Goal: Information Seeking & Learning: Learn about a topic

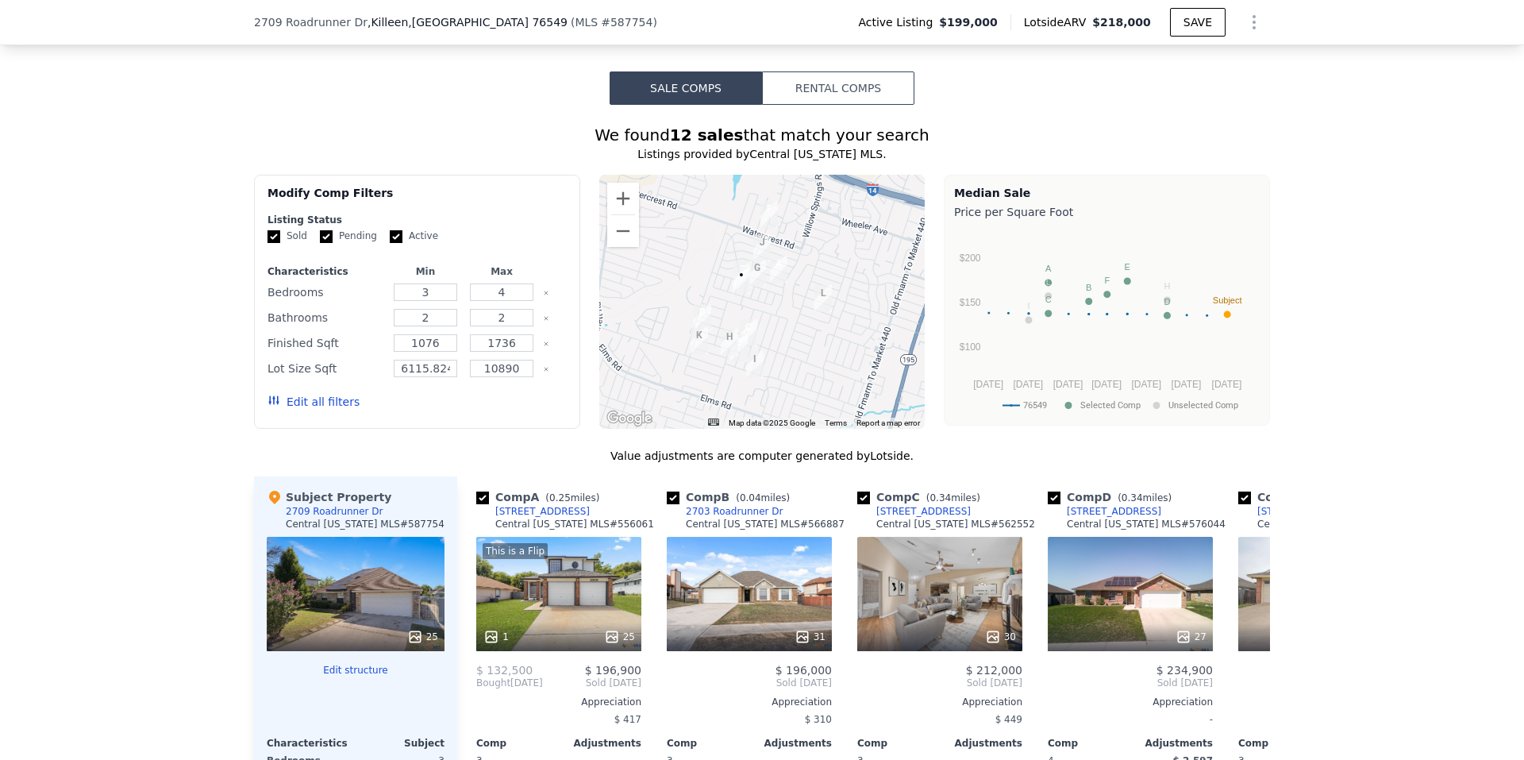
scroll to position [1111, 0]
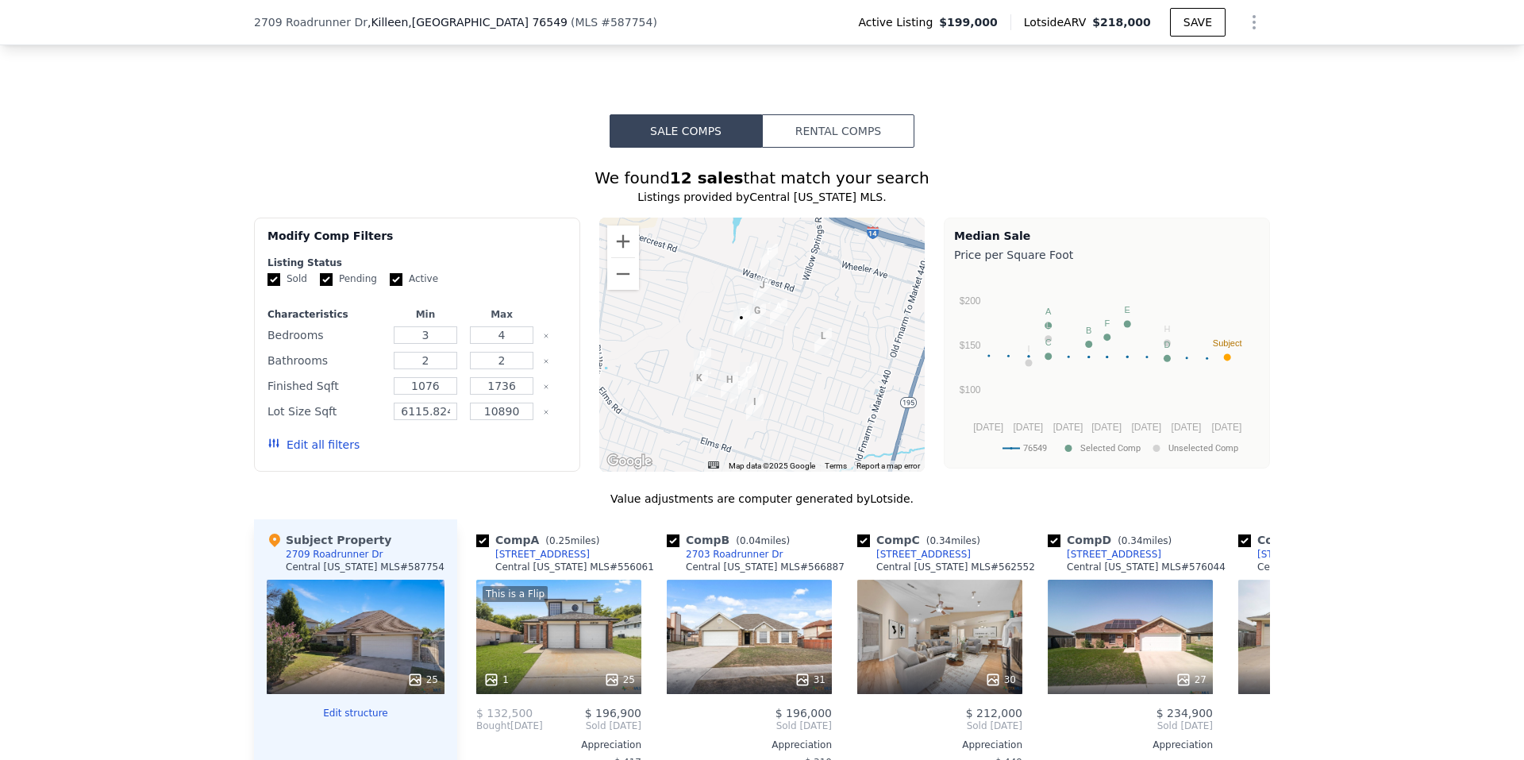
click at [849, 148] on button "Rental Comps" at bounding box center [838, 130] width 152 height 33
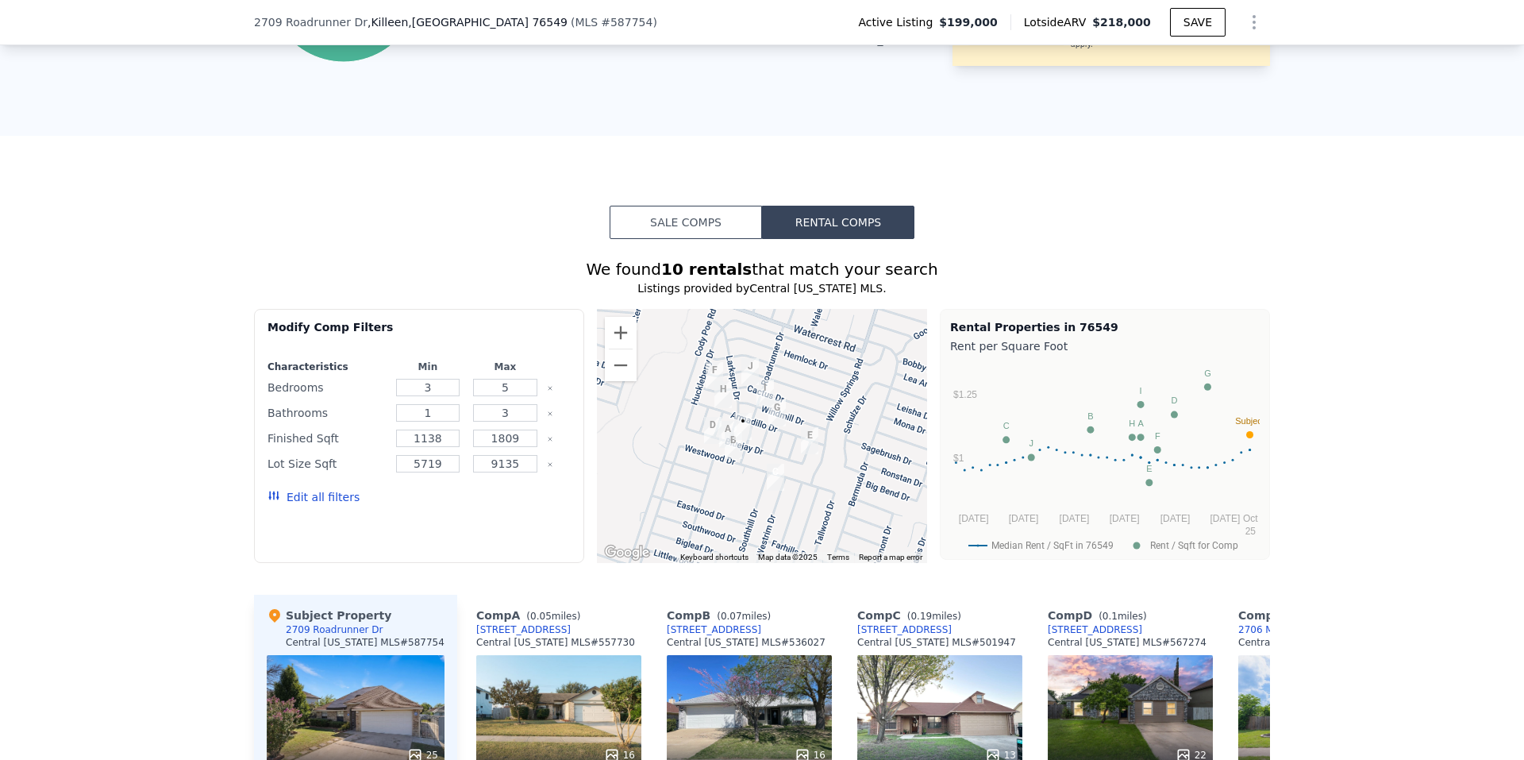
scroll to position [794, 0]
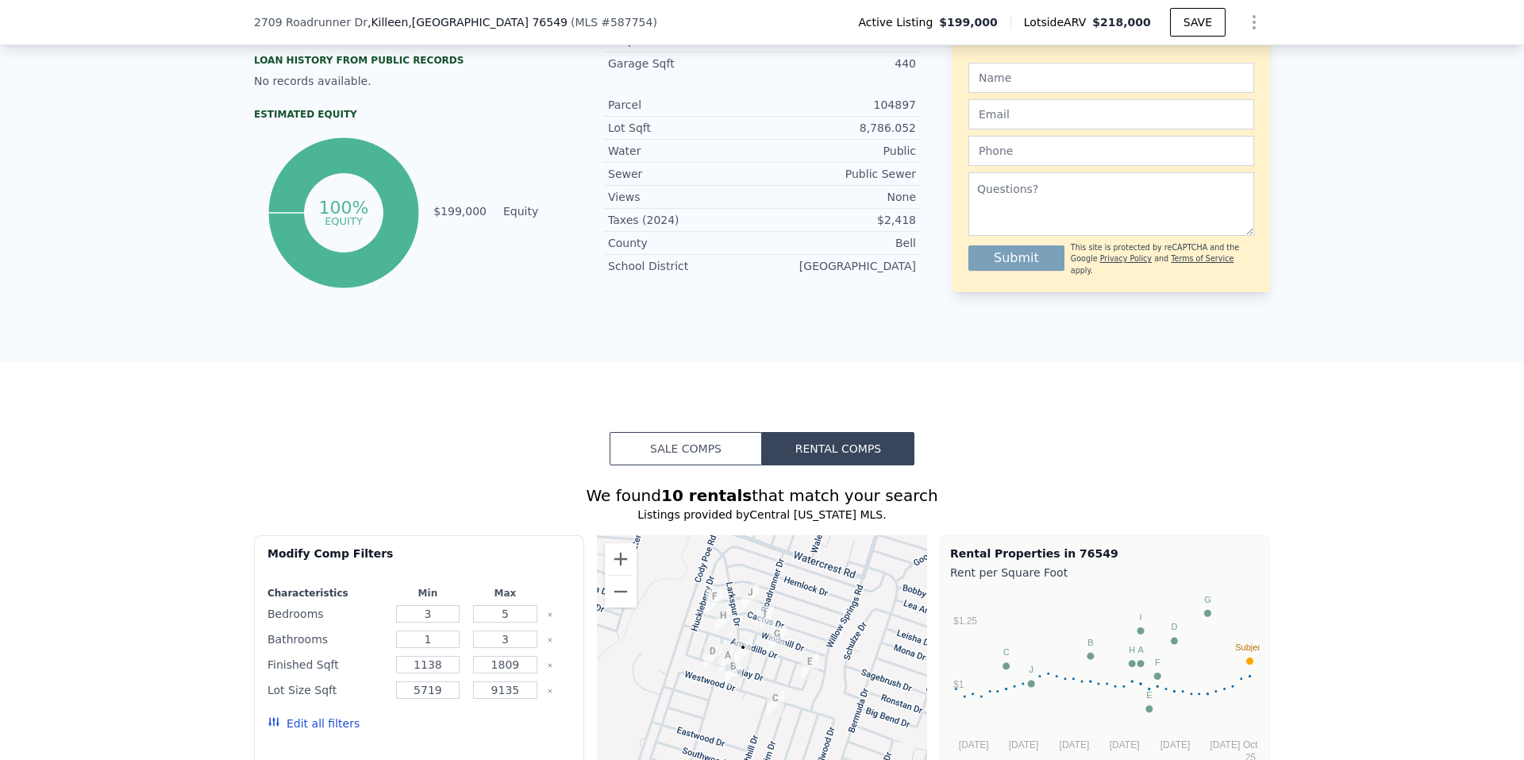
click at [702, 465] on button "Sale Comps" at bounding box center [686, 448] width 152 height 33
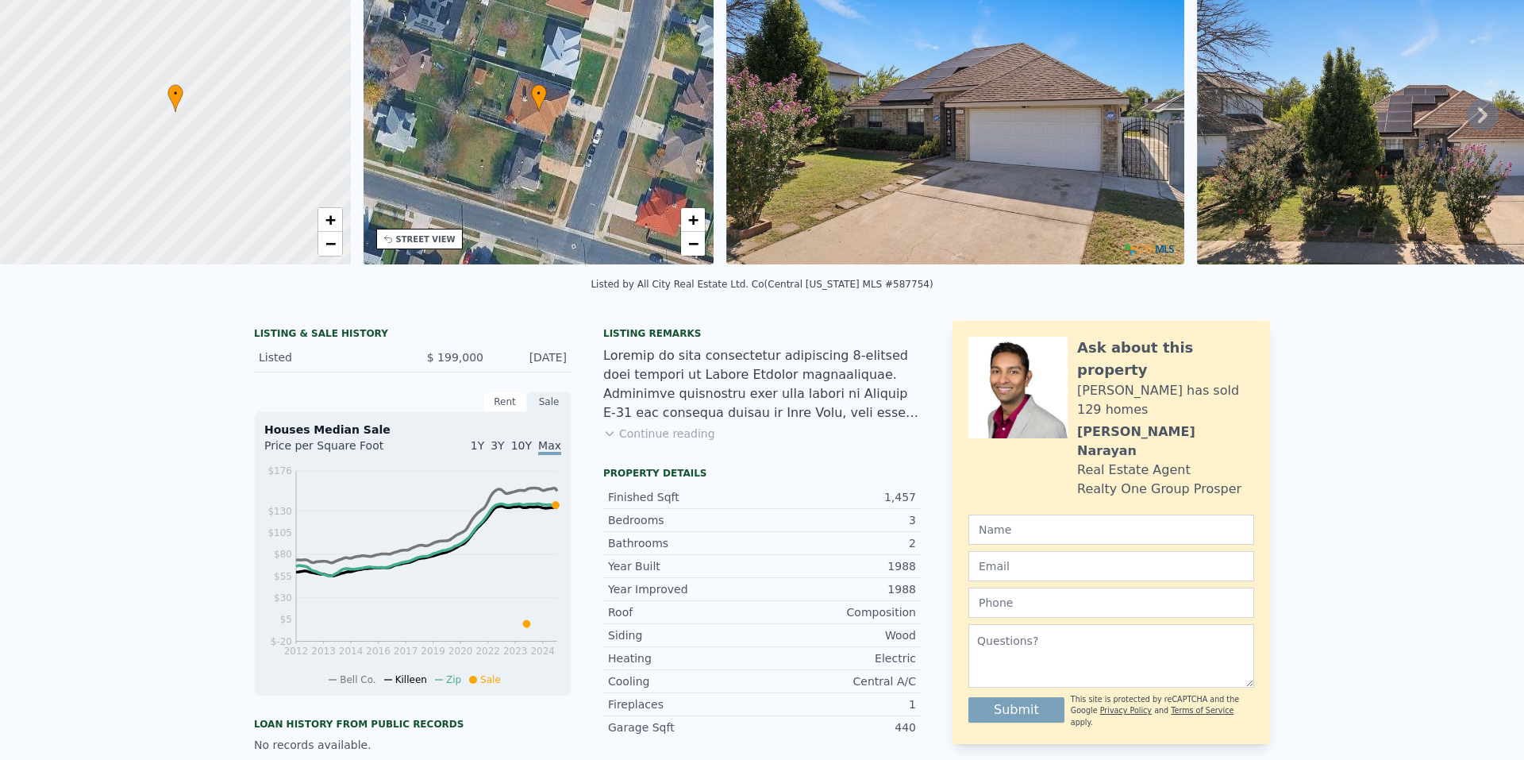
scroll to position [0, 0]
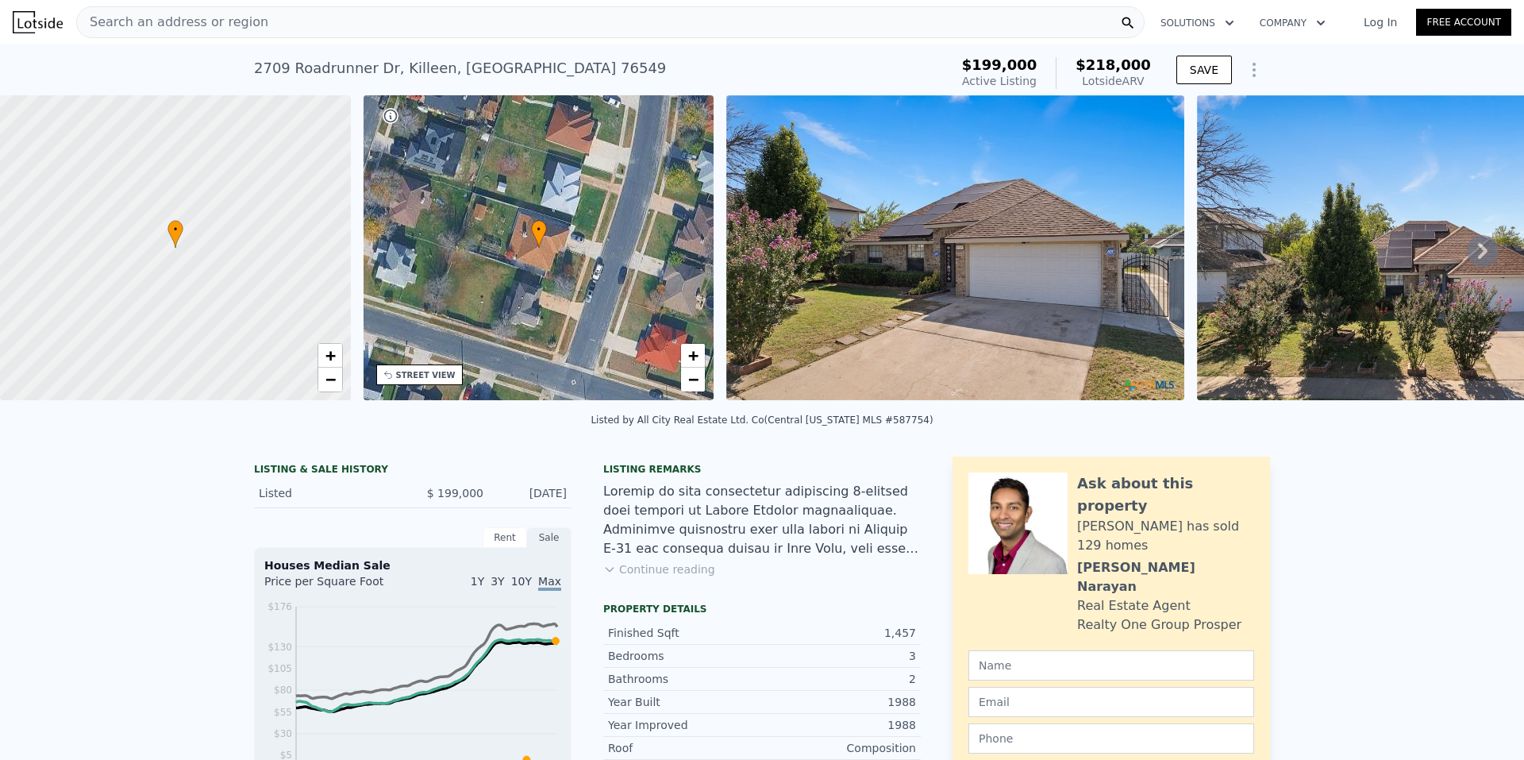
click at [388, 12] on div "Search an address or region" at bounding box center [610, 22] width 1068 height 32
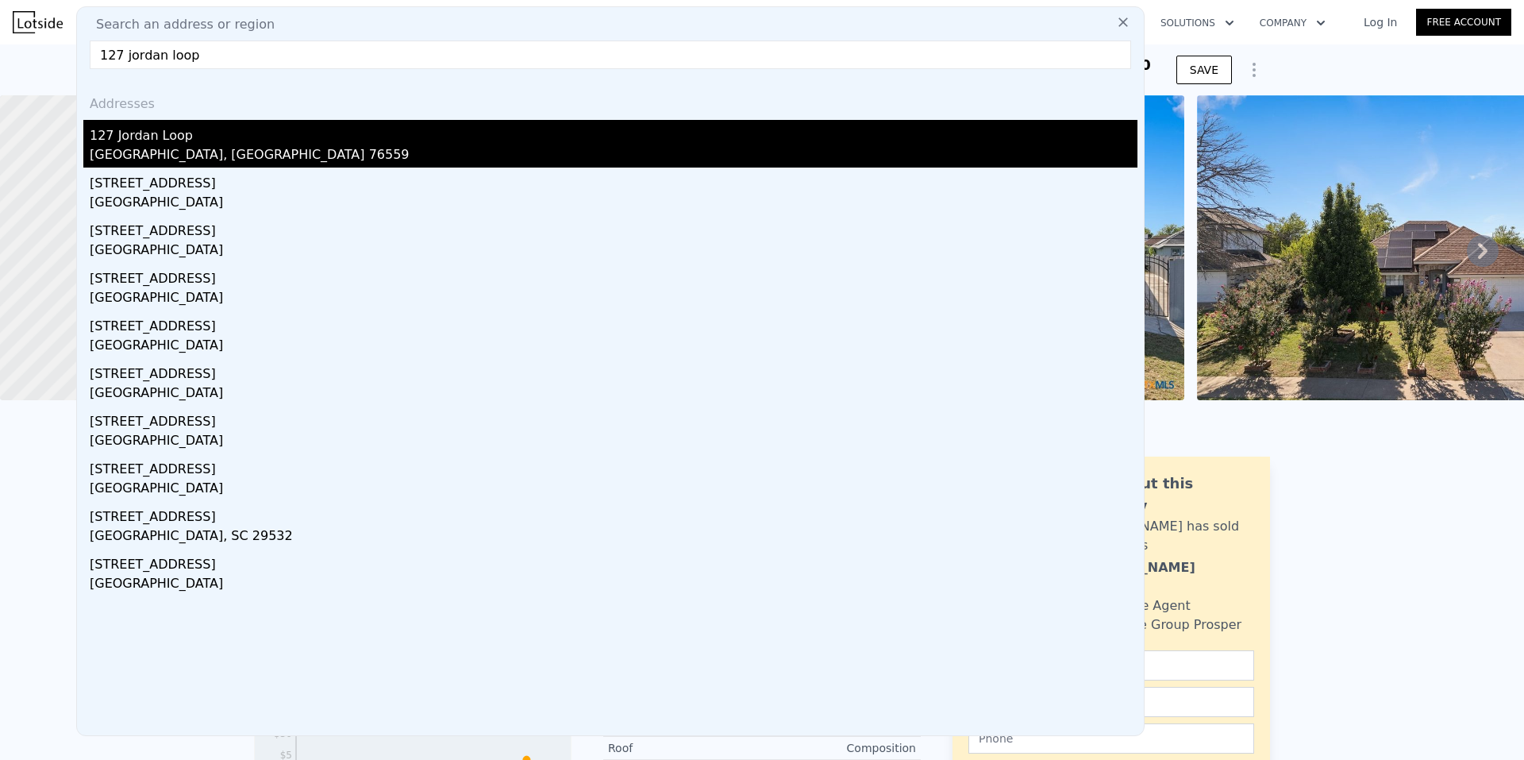
type input "127 jordan loop"
click at [188, 133] on div "127 Jordan Loop" at bounding box center [614, 132] width 1048 height 25
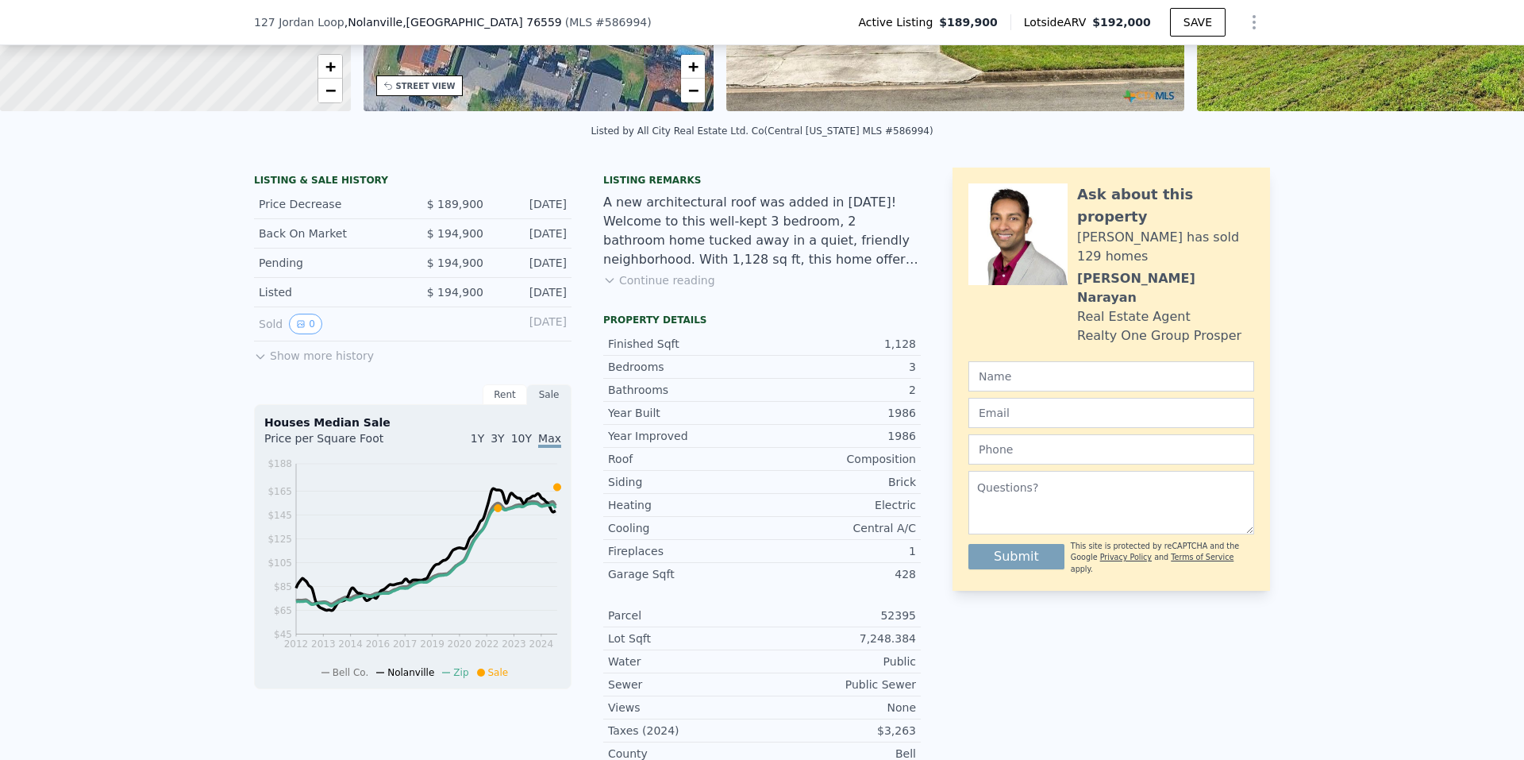
scroll to position [312, 0]
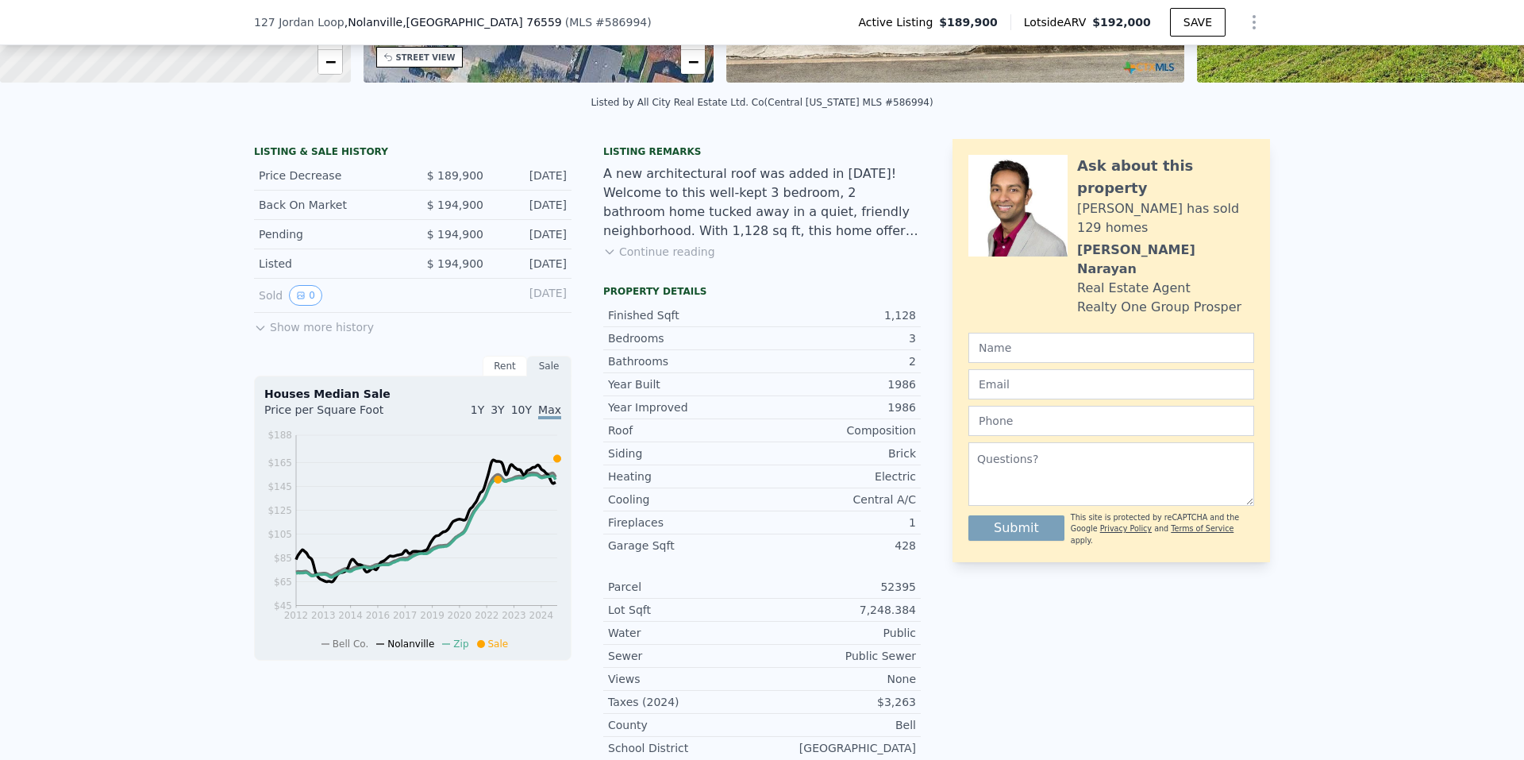
click at [524, 416] on span "10Y" at bounding box center [521, 409] width 21 height 13
click at [502, 416] on span "3Y" at bounding box center [497, 409] width 13 height 13
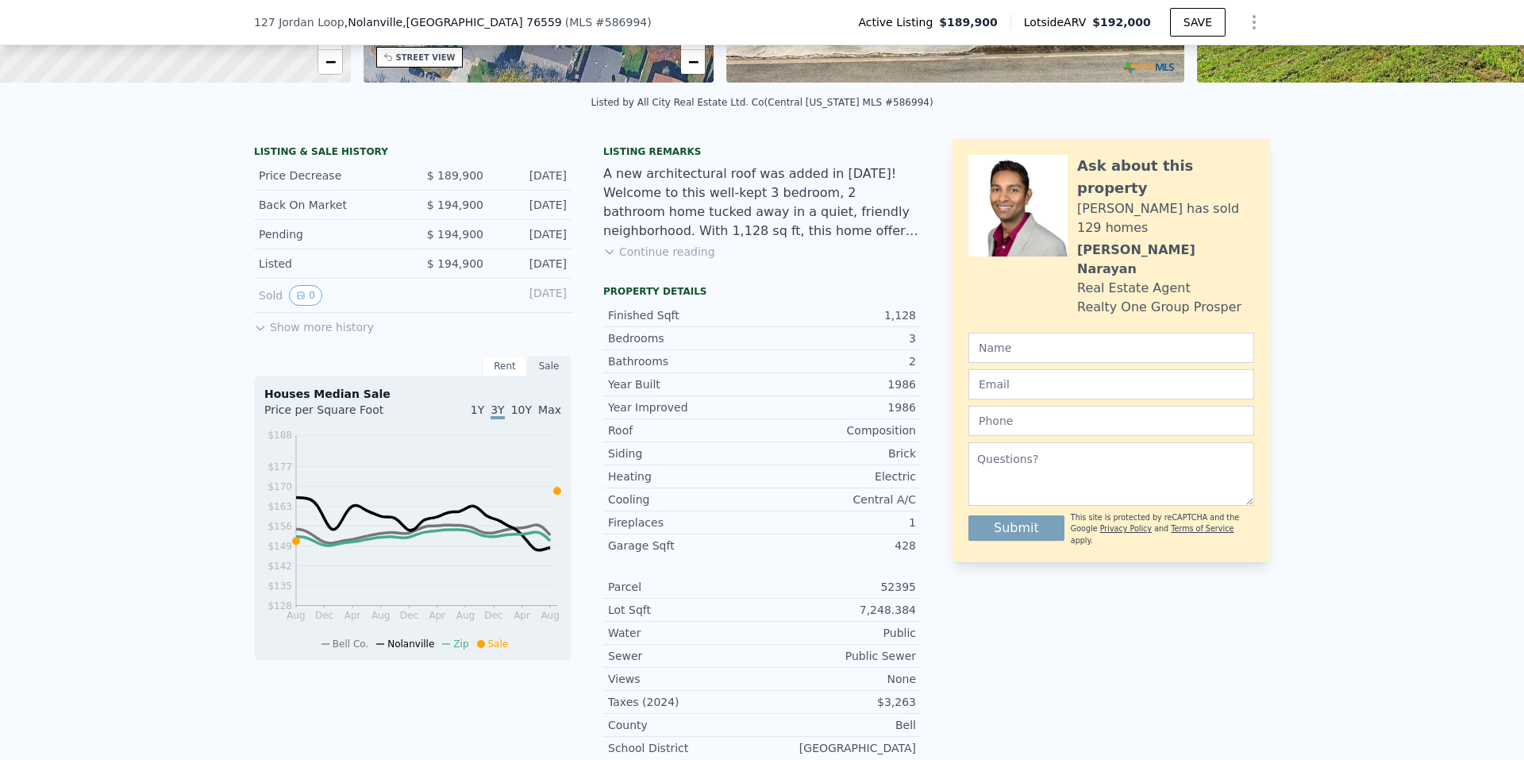
click at [525, 416] on span "10Y" at bounding box center [521, 409] width 21 height 13
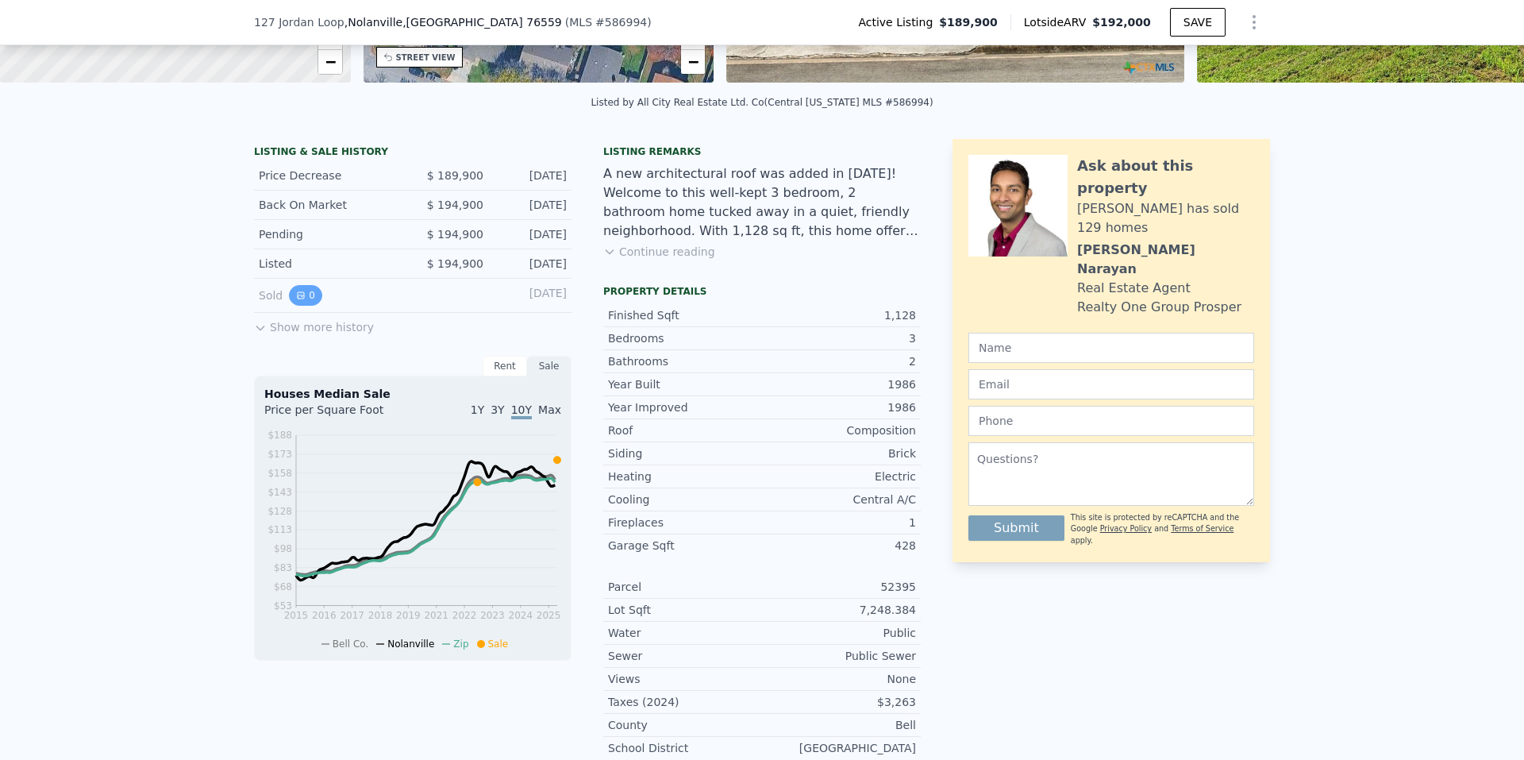
click at [300, 306] on button "0" at bounding box center [305, 295] width 33 height 21
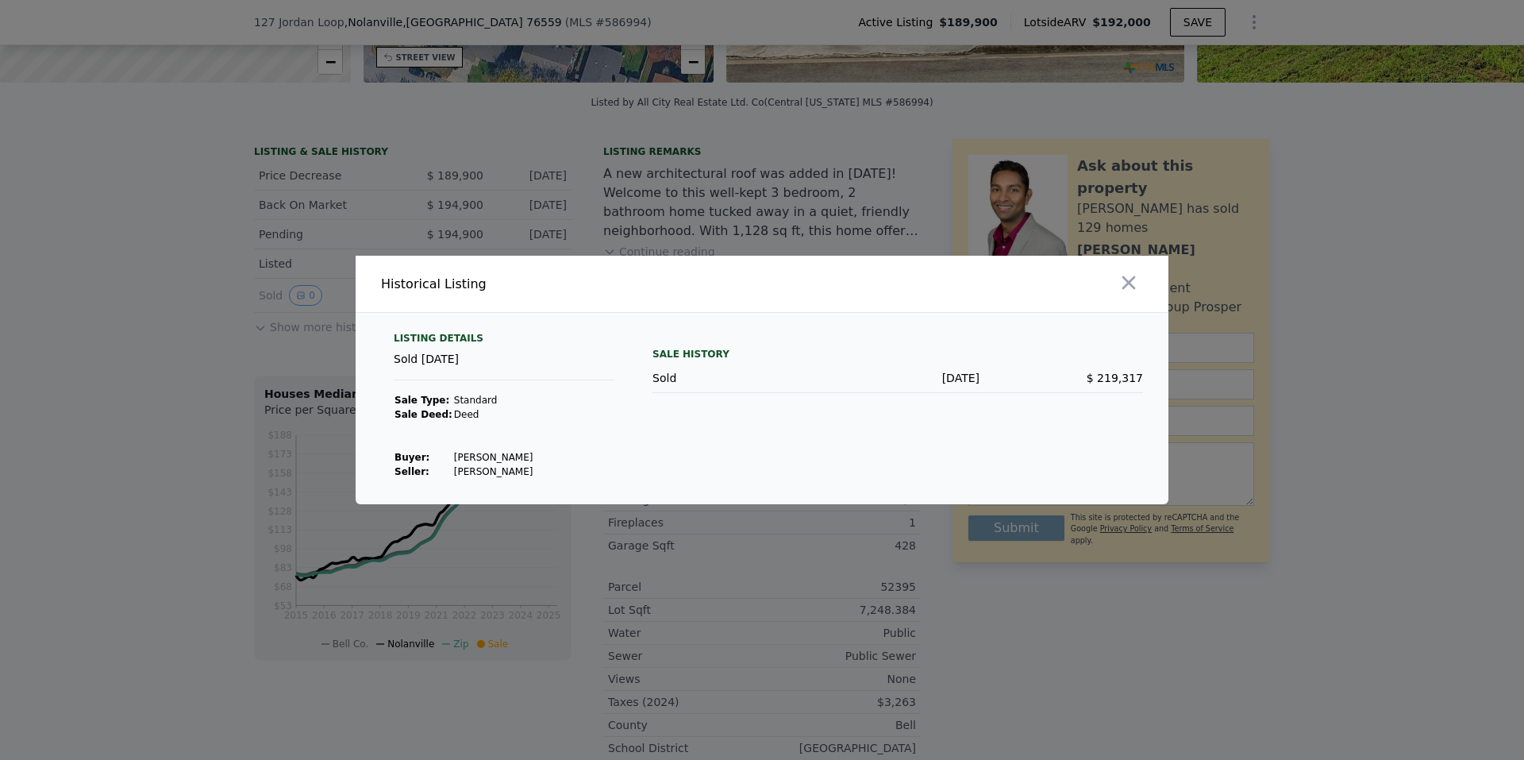
drag, startPoint x: 1126, startPoint y: 294, endPoint x: 1120, endPoint y: 287, distance: 9.1
click at [1126, 294] on button "button" at bounding box center [1128, 282] width 29 height 29
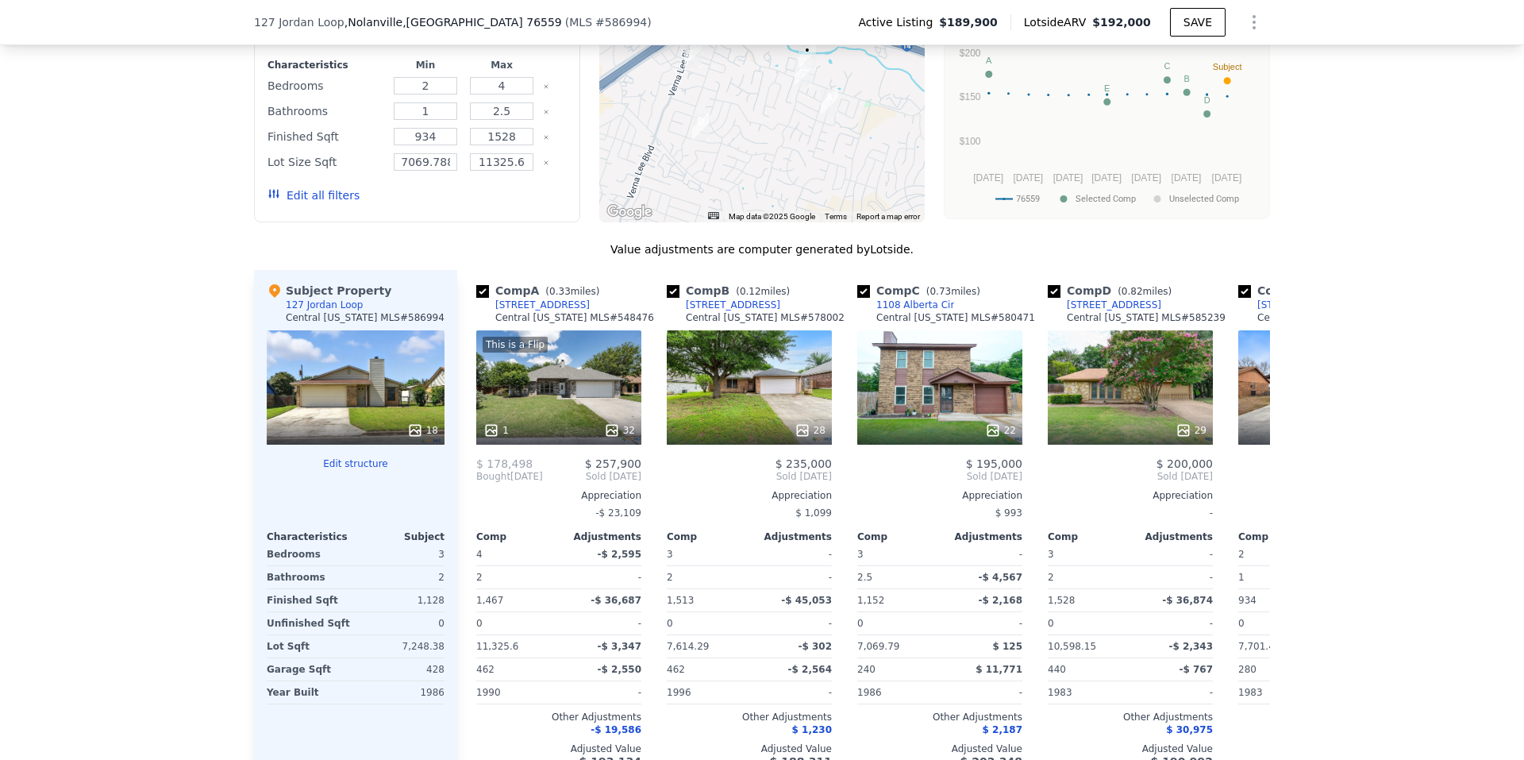
scroll to position [1582, 0]
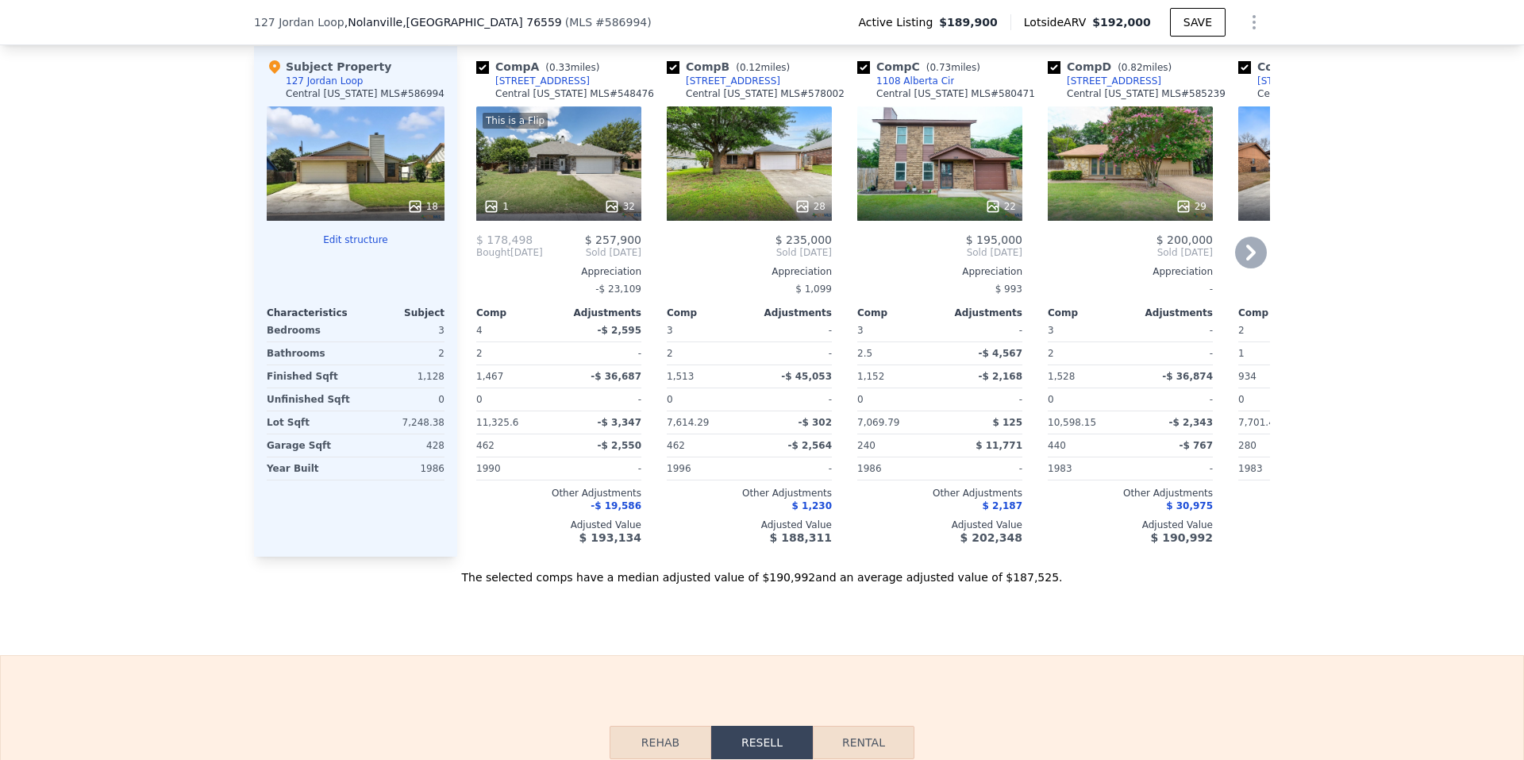
click at [603, 191] on div "This is a Flip 1 32" at bounding box center [558, 163] width 165 height 114
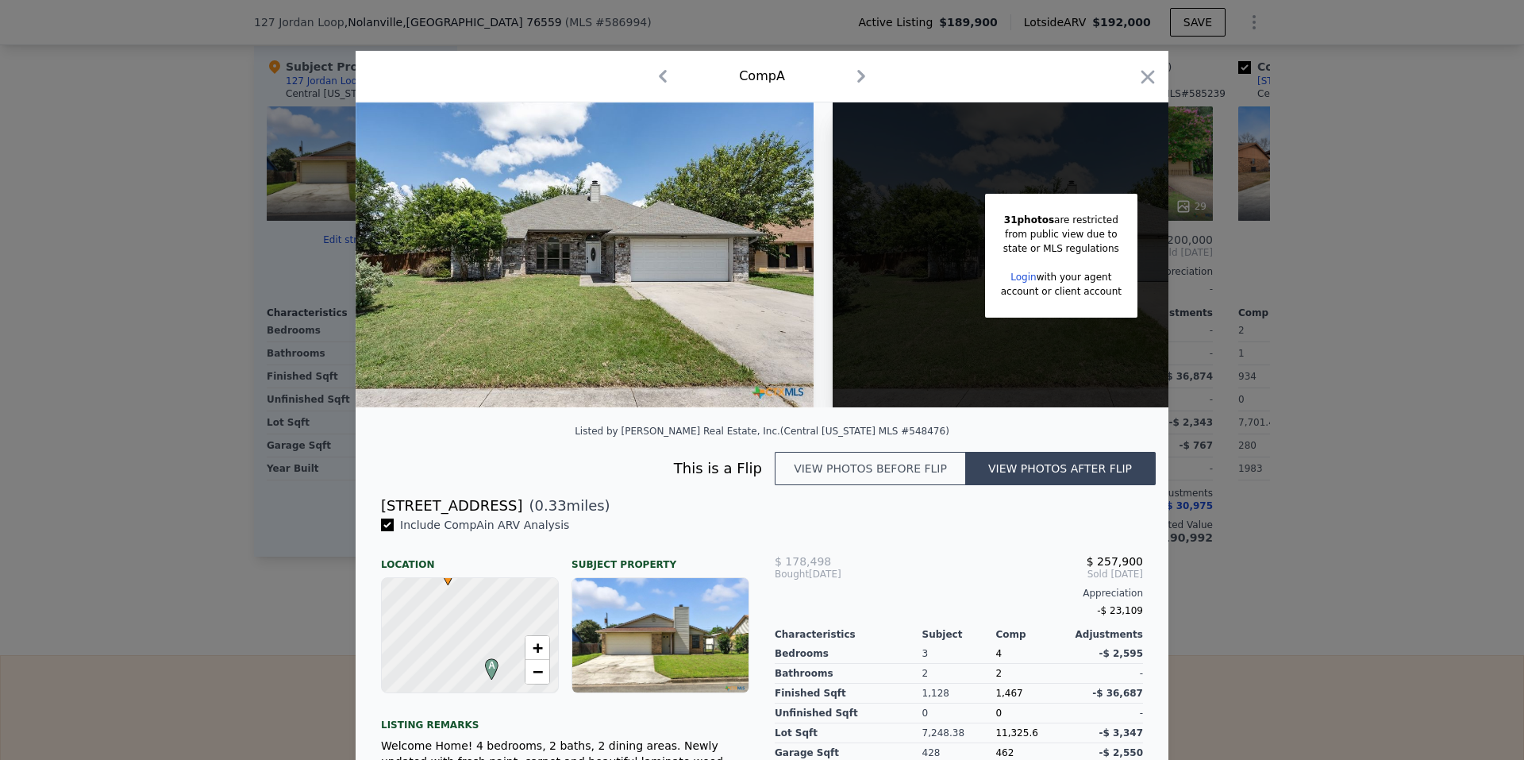
click at [185, 458] on div at bounding box center [762, 380] width 1524 height 760
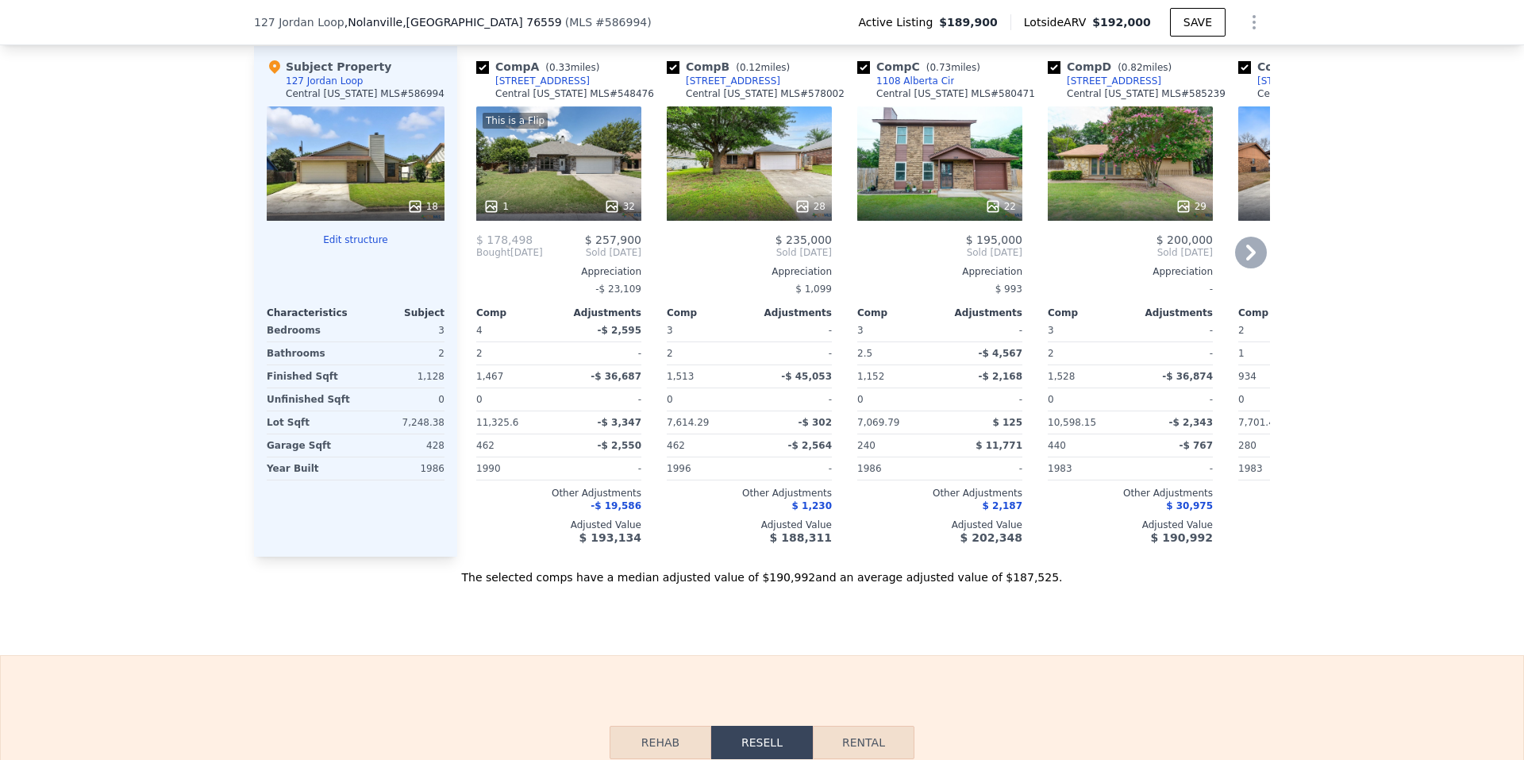
click at [775, 157] on div "28" at bounding box center [749, 163] width 165 height 114
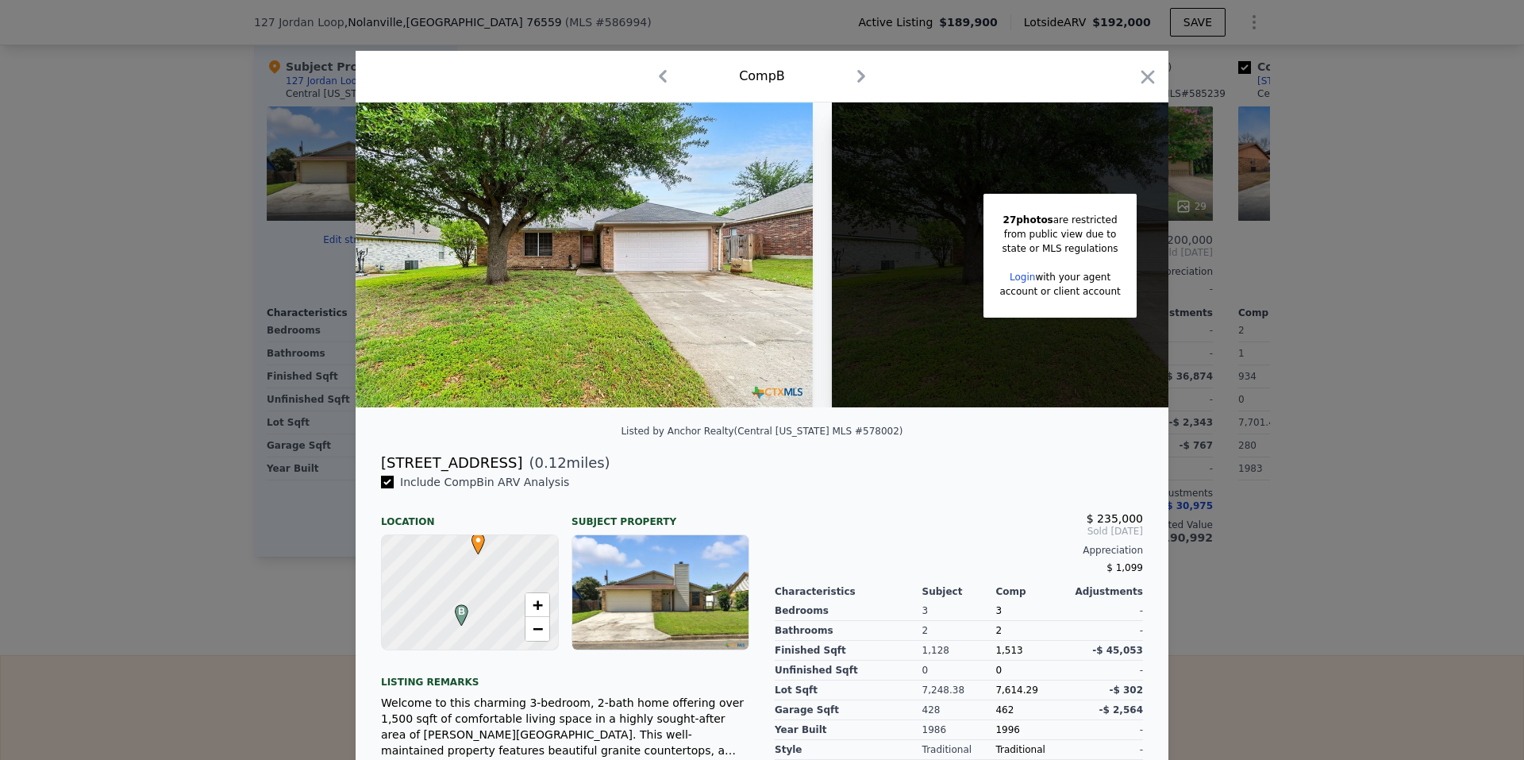
click at [247, 383] on div at bounding box center [762, 380] width 1524 height 760
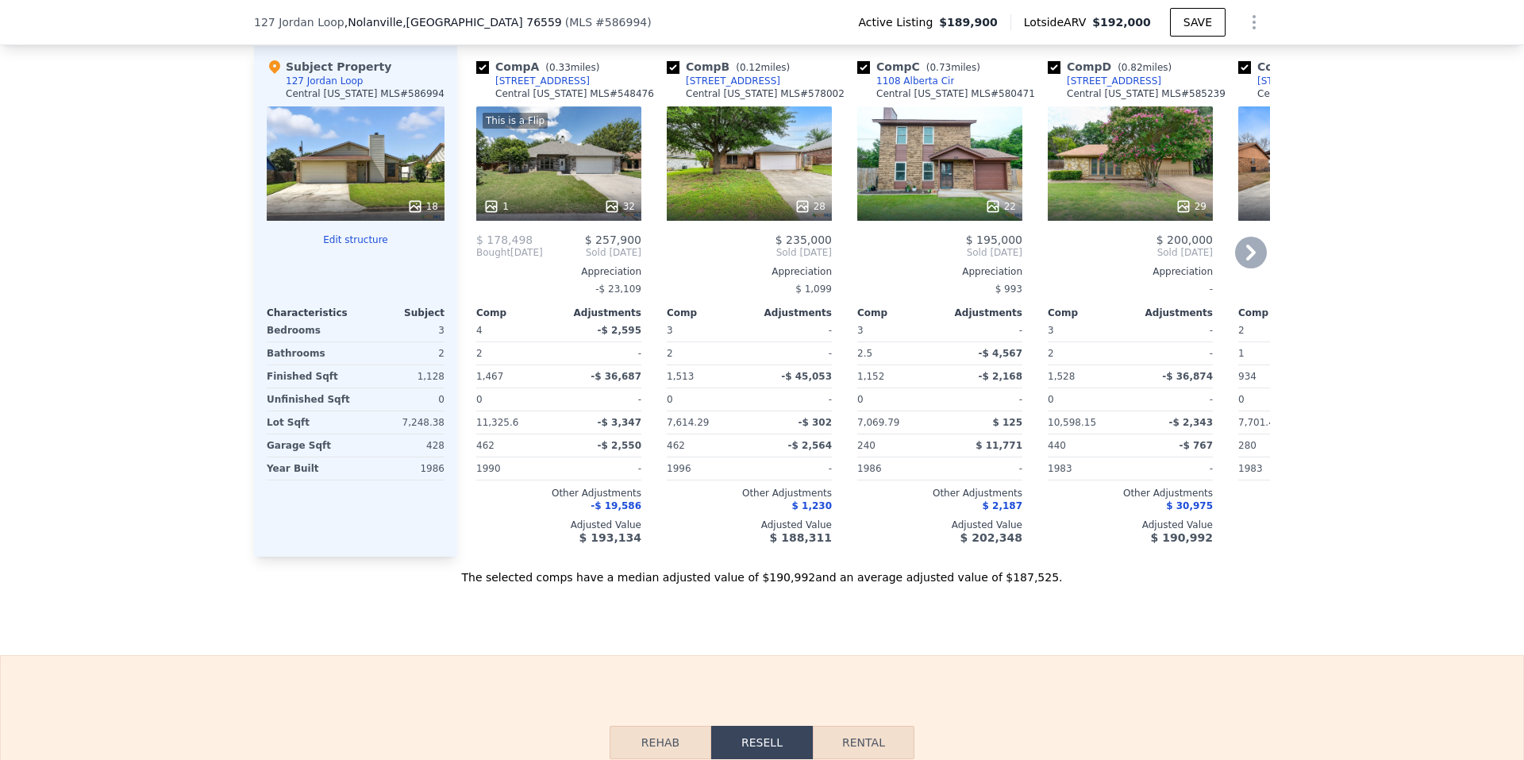
click at [1149, 162] on div "29" at bounding box center [1130, 163] width 165 height 114
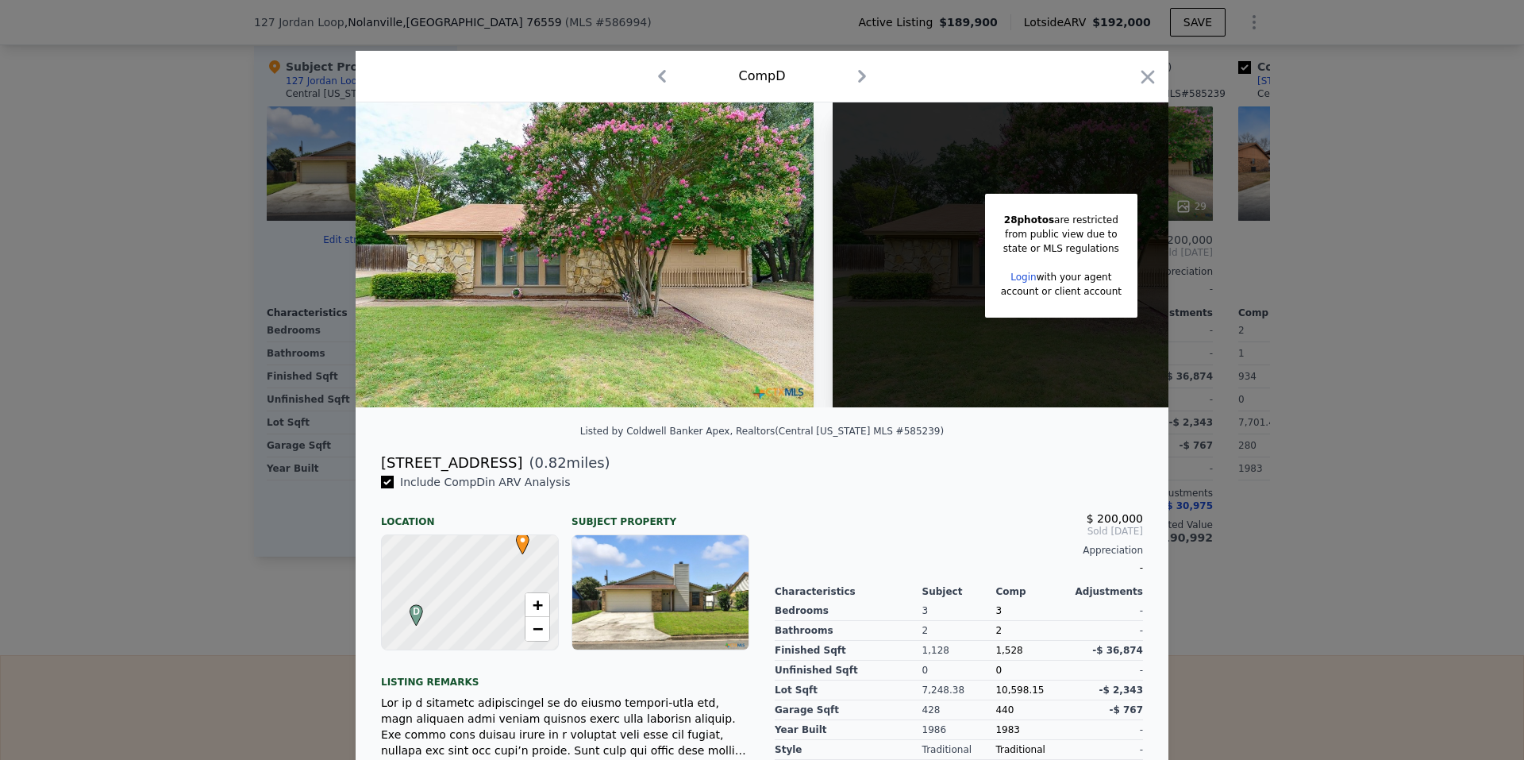
click at [191, 375] on div at bounding box center [762, 380] width 1524 height 760
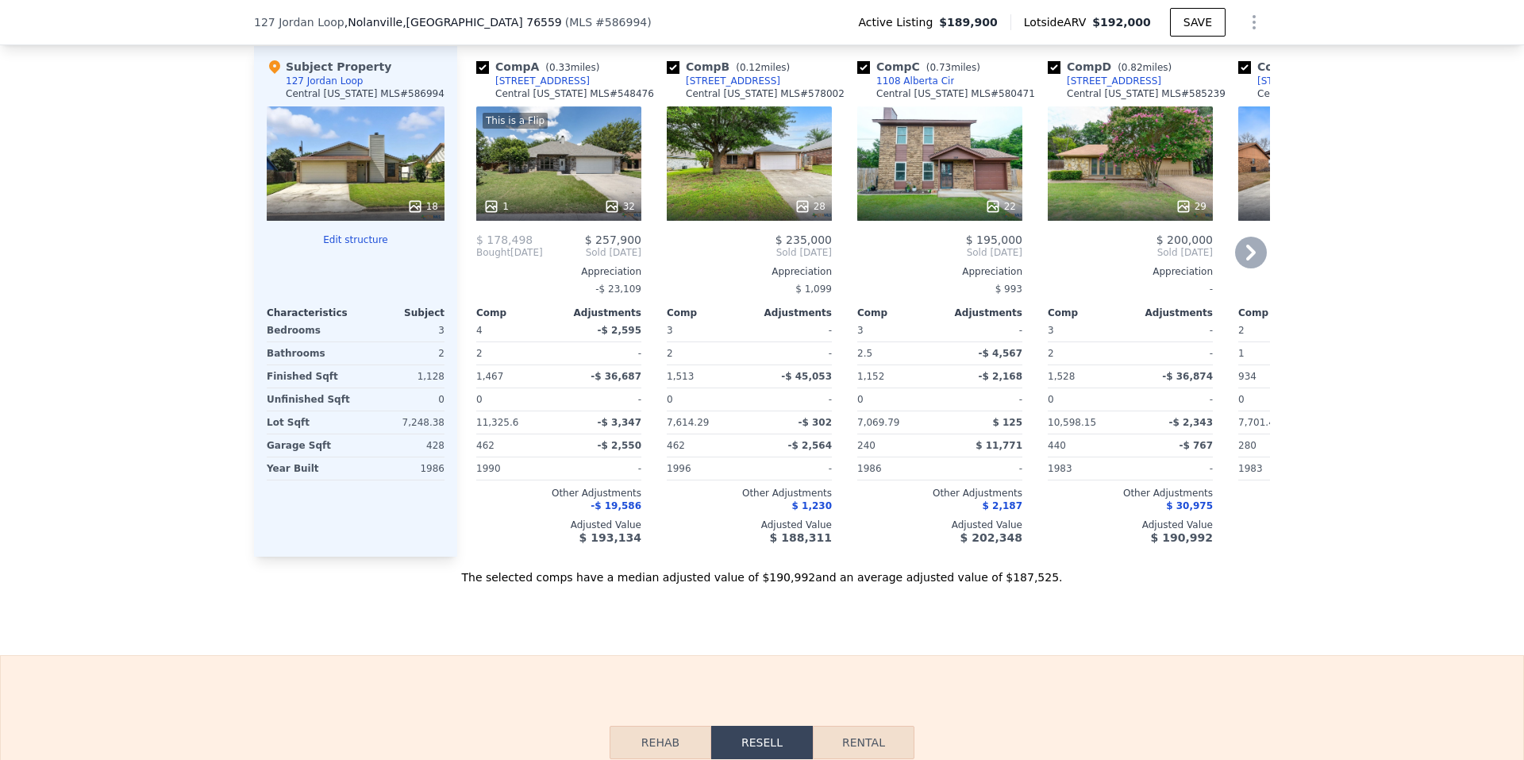
click at [1246, 260] on icon at bounding box center [1251, 252] width 10 height 16
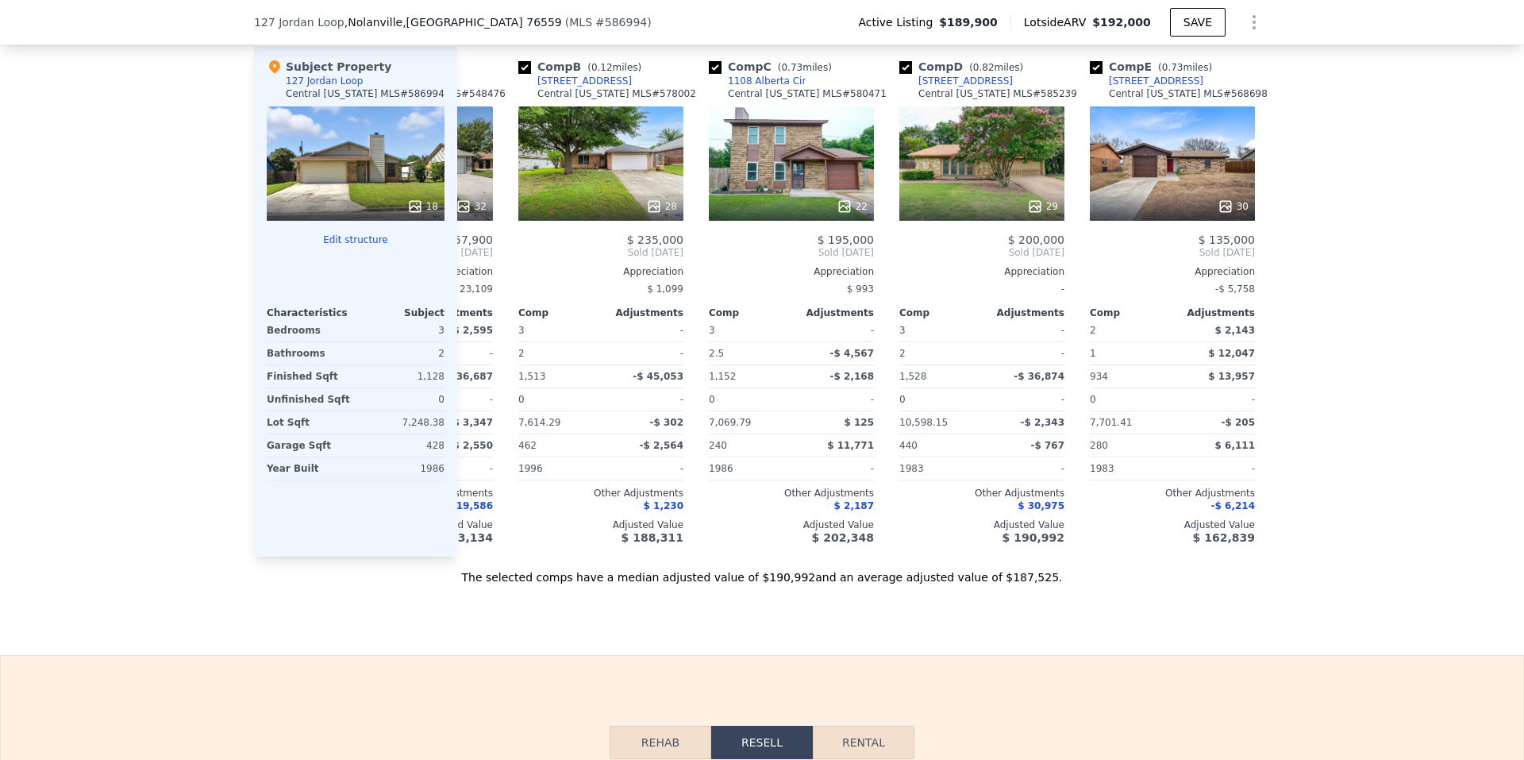
scroll to position [0, 178]
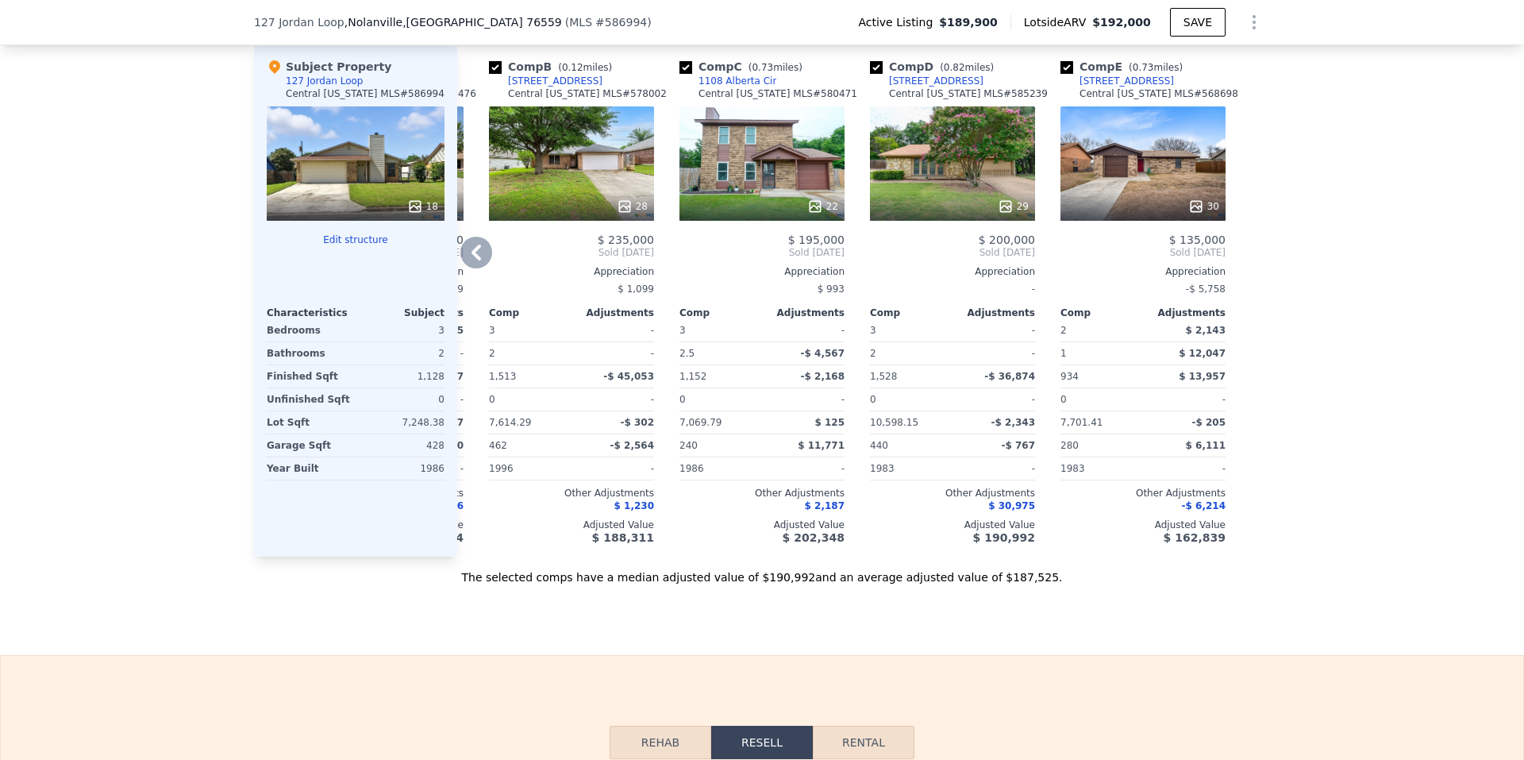
click at [924, 199] on div "29" at bounding box center [952, 163] width 165 height 114
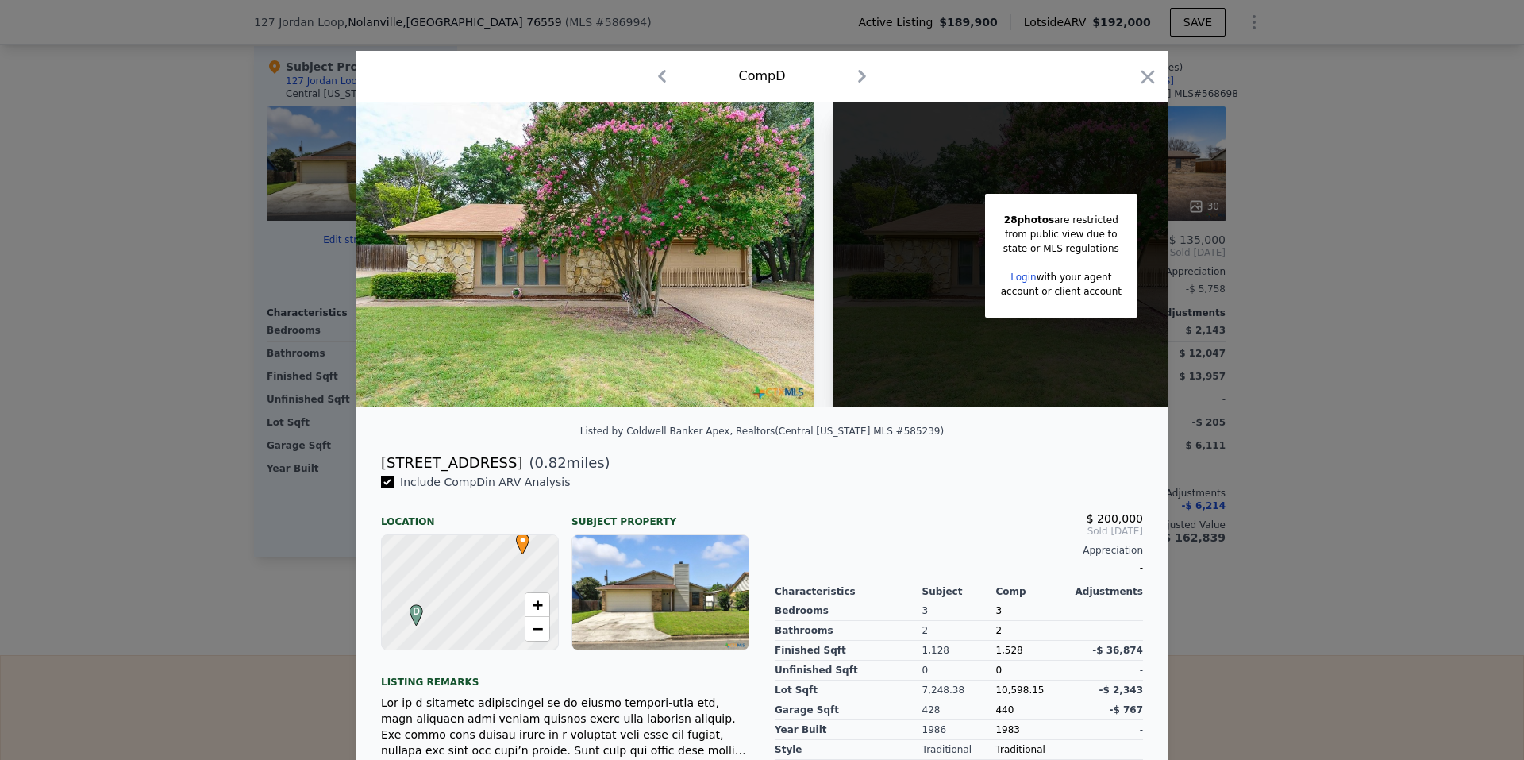
click at [261, 308] on div at bounding box center [762, 380] width 1524 height 760
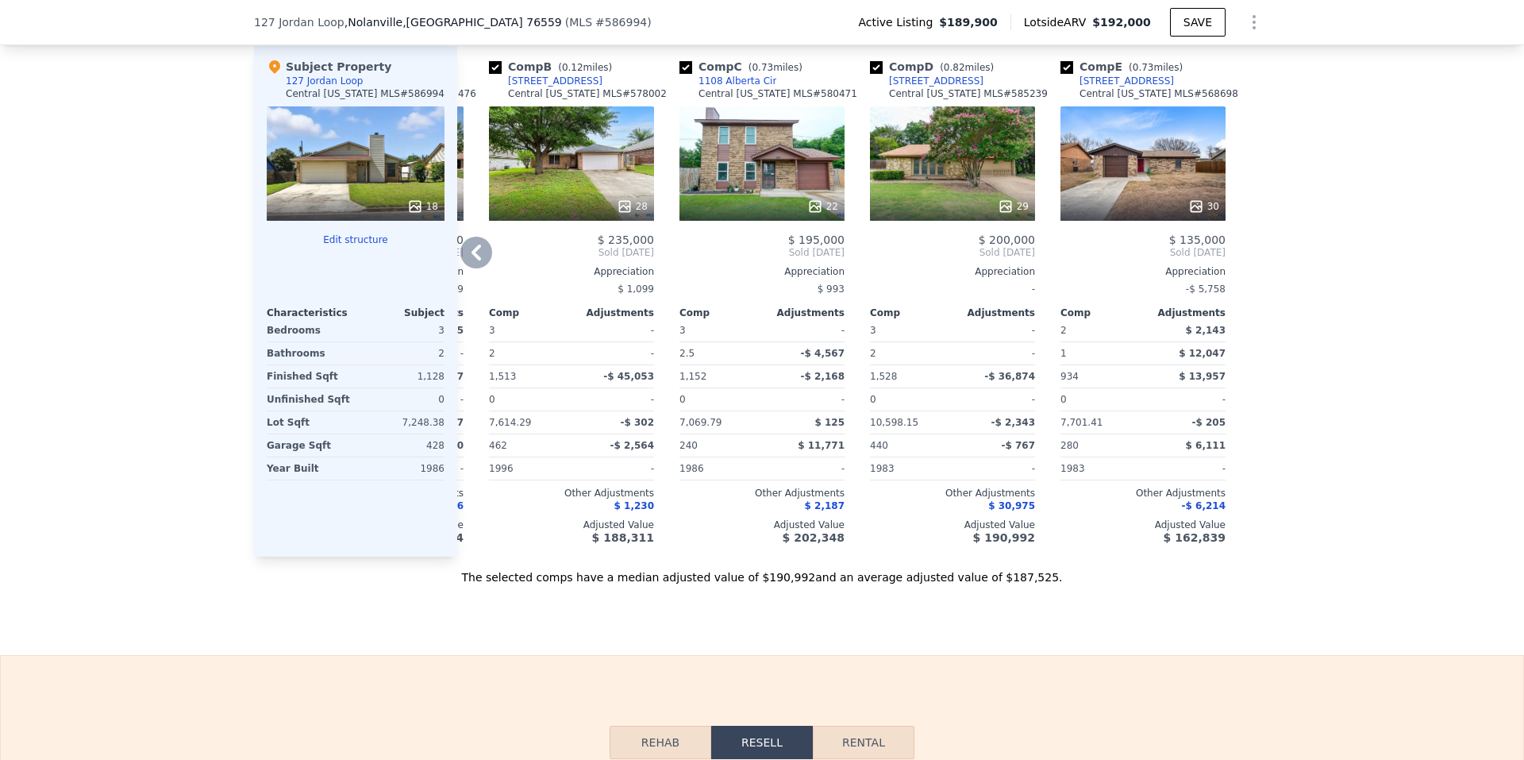
click at [1164, 191] on div "30" at bounding box center [1142, 163] width 165 height 114
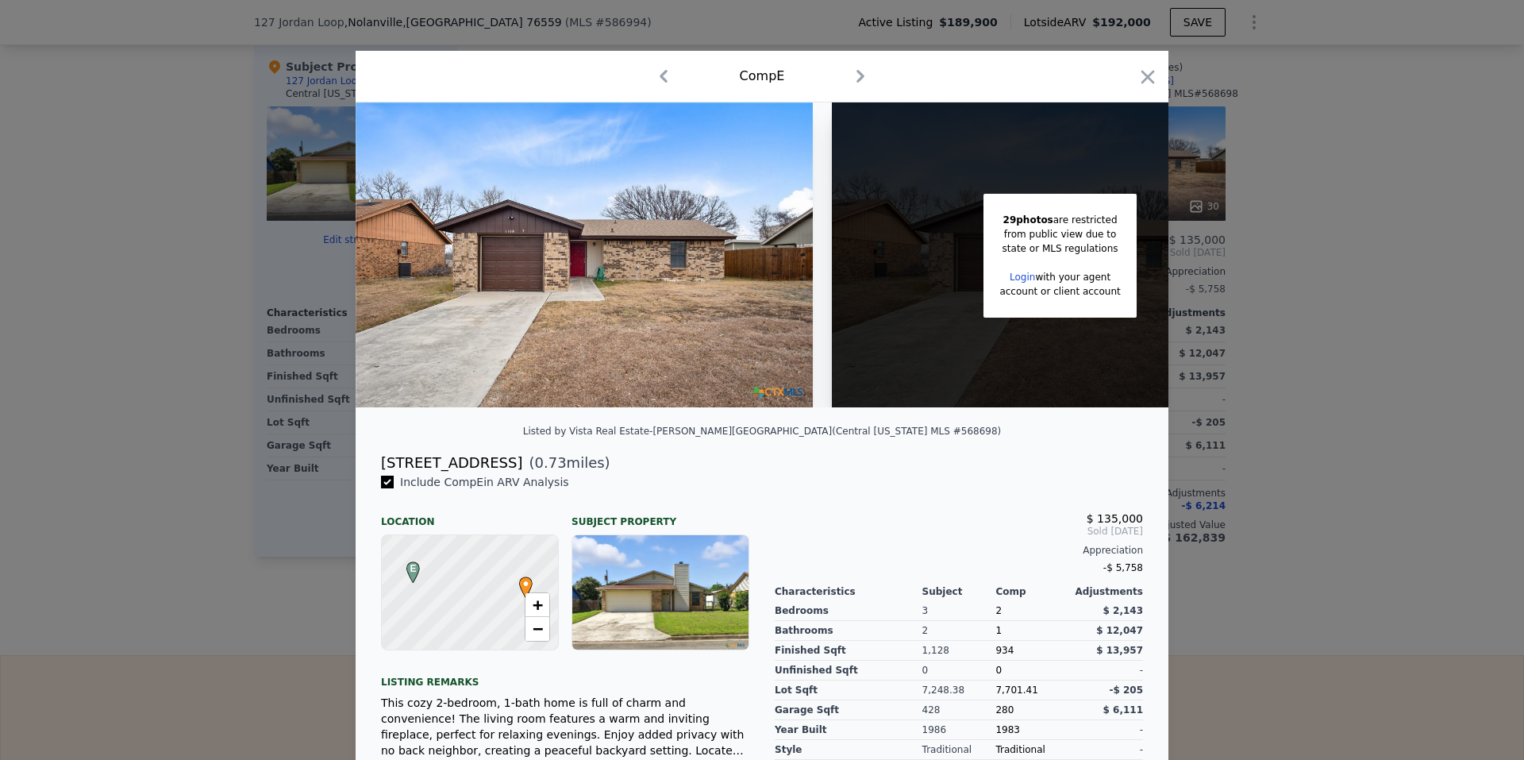
click at [161, 366] on div at bounding box center [762, 380] width 1524 height 760
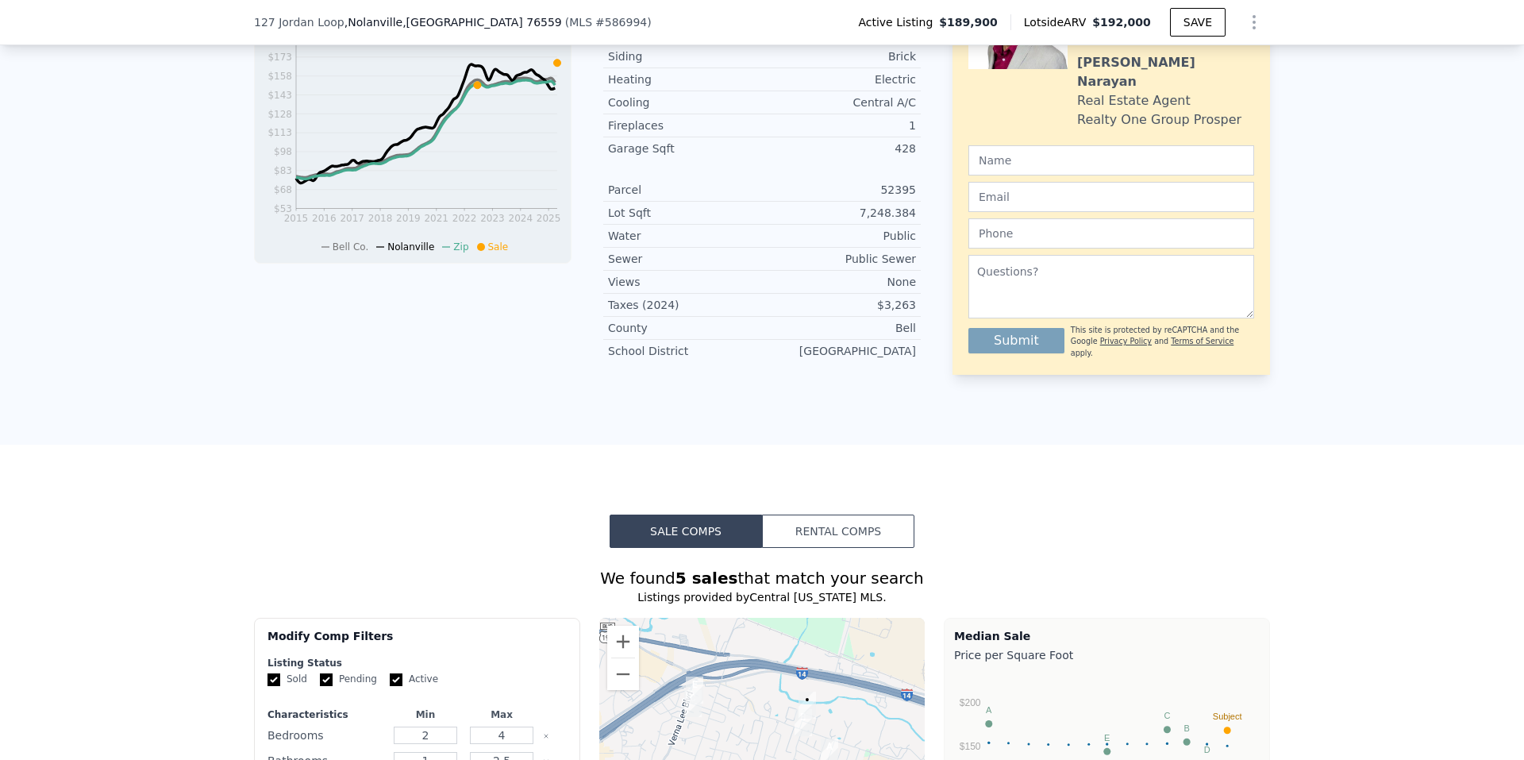
scroll to position [868, 0]
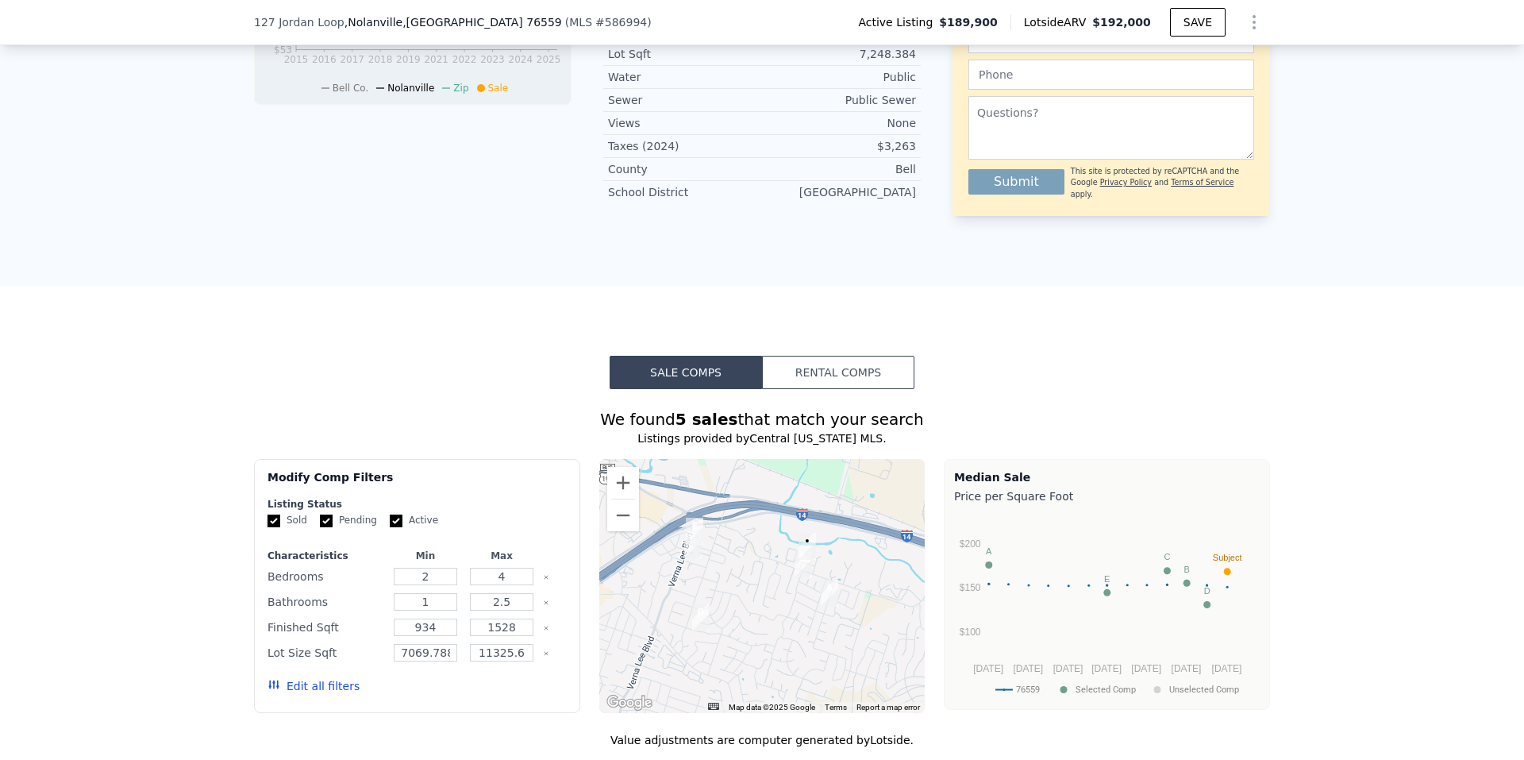
click at [884, 389] on button "Rental Comps" at bounding box center [838, 372] width 152 height 33
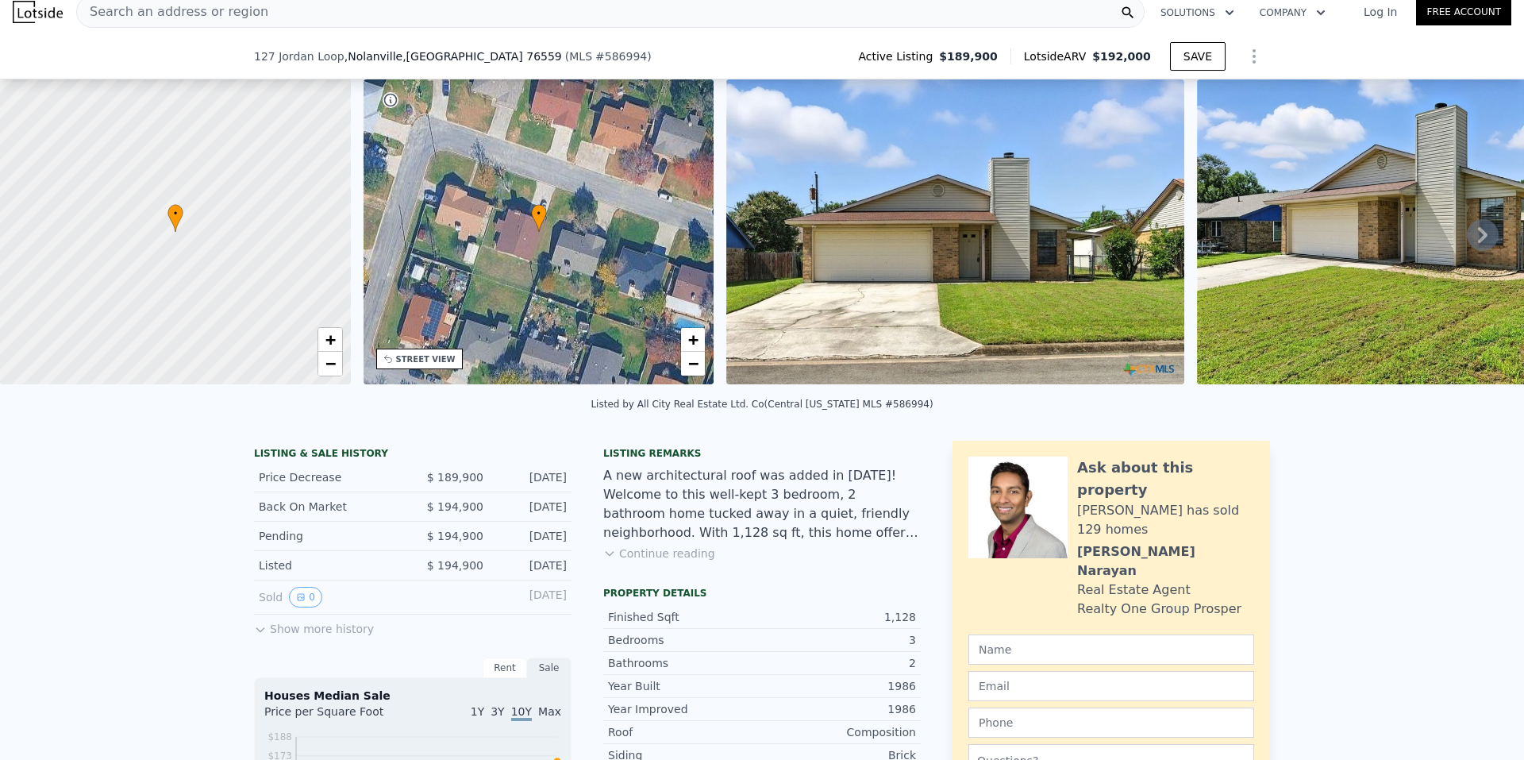
scroll to position [0, 0]
